Goal: Task Accomplishment & Management: Use online tool/utility

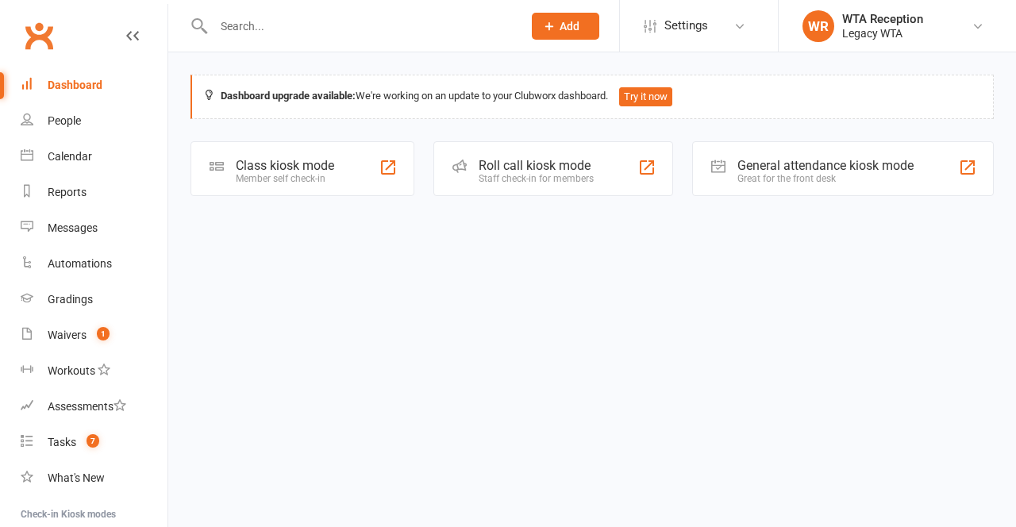
click at [309, 167] on div "Class kiosk mode" at bounding box center [285, 165] width 98 height 15
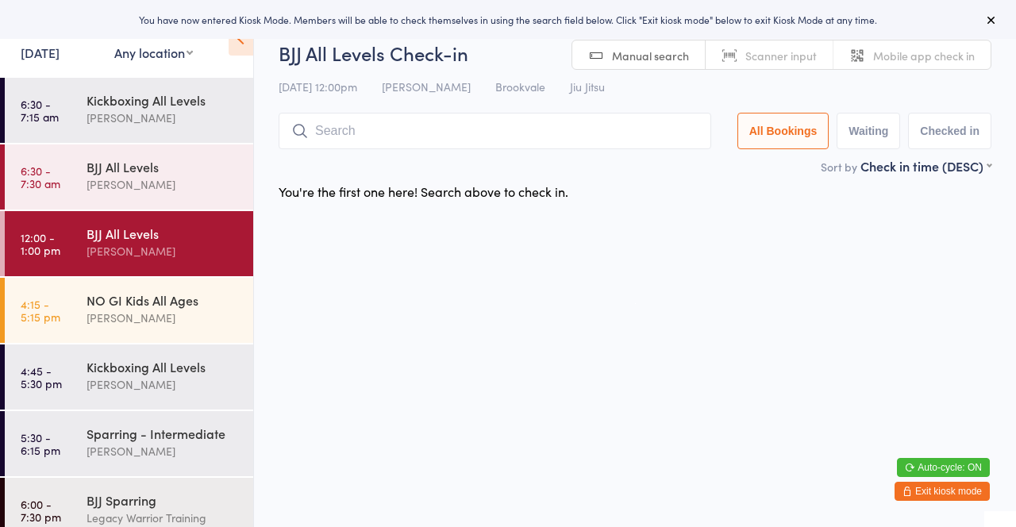
click at [522, 135] on input "search" at bounding box center [495, 131] width 432 height 37
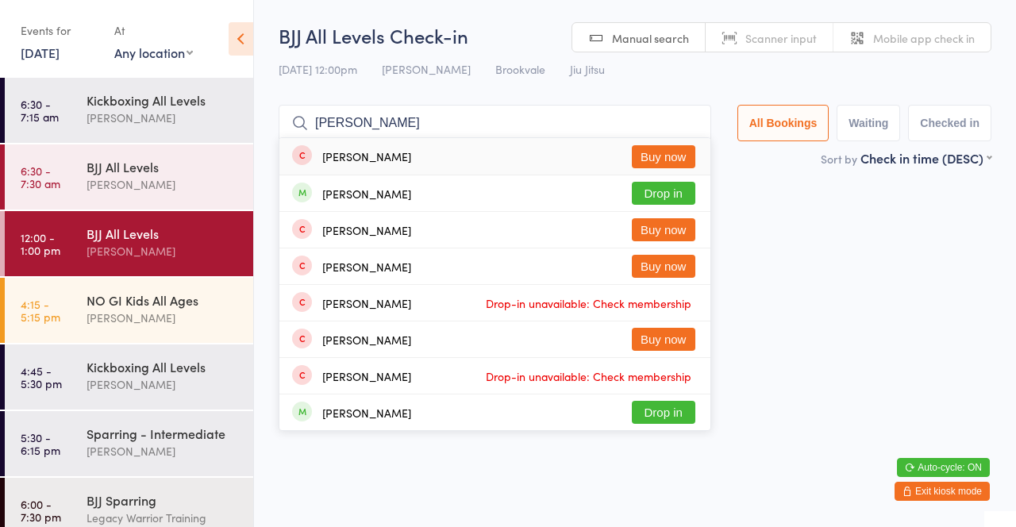
type input "[PERSON_NAME]"
click at [673, 201] on button "Drop in" at bounding box center [663, 193] width 63 height 23
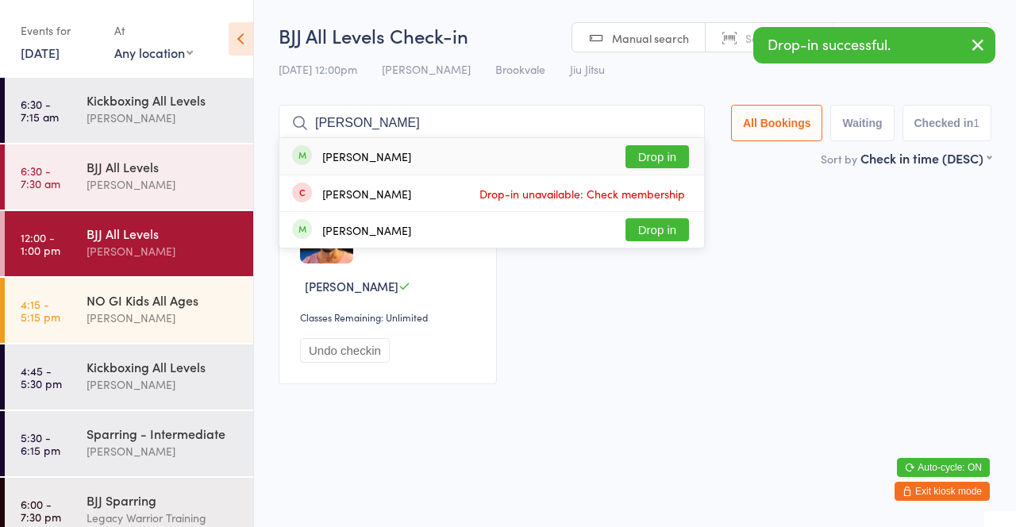
type input "[PERSON_NAME]"
click at [668, 159] on button "Drop in" at bounding box center [656, 156] width 63 height 23
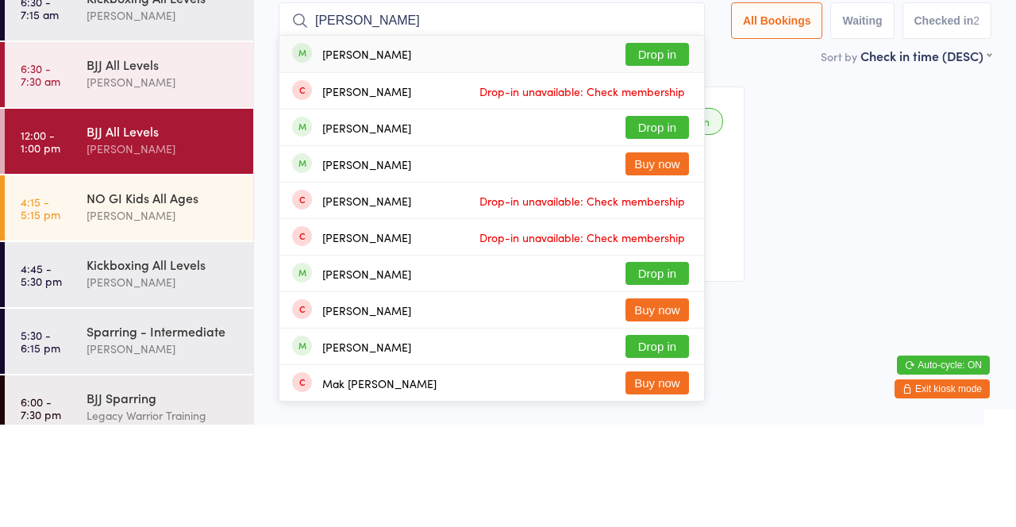
type input "[PERSON_NAME]"
click at [647, 234] on button "Drop in" at bounding box center [656, 229] width 63 height 23
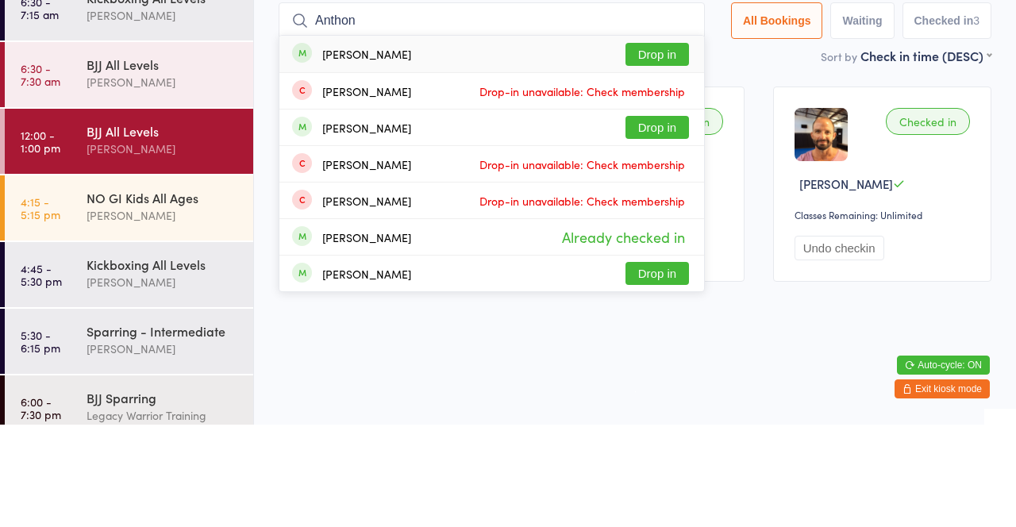
type input "Anthon"
click at [671, 237] on button "Drop in" at bounding box center [656, 229] width 63 height 23
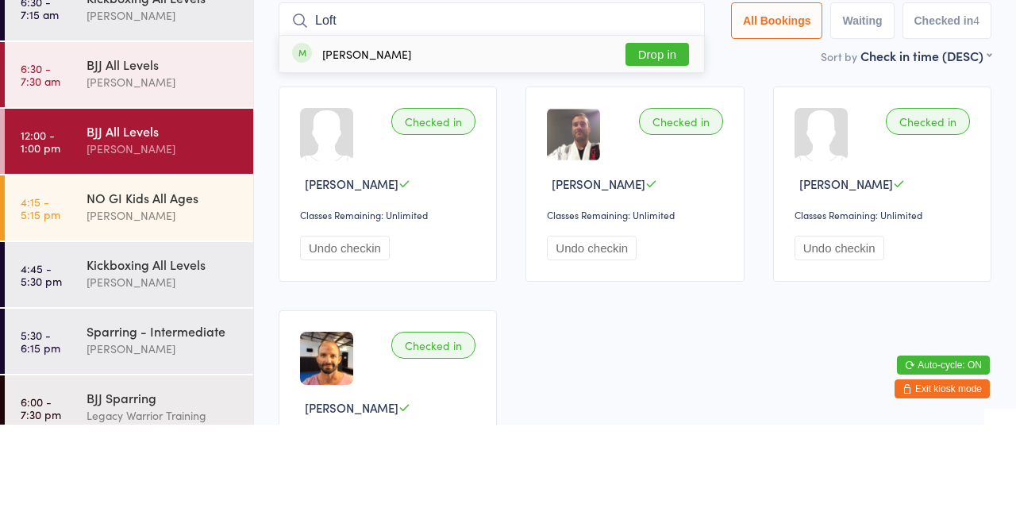
type input "Loft"
click at [666, 159] on button "Drop in" at bounding box center [656, 156] width 63 height 23
